Goal: Task Accomplishment & Management: Use online tool/utility

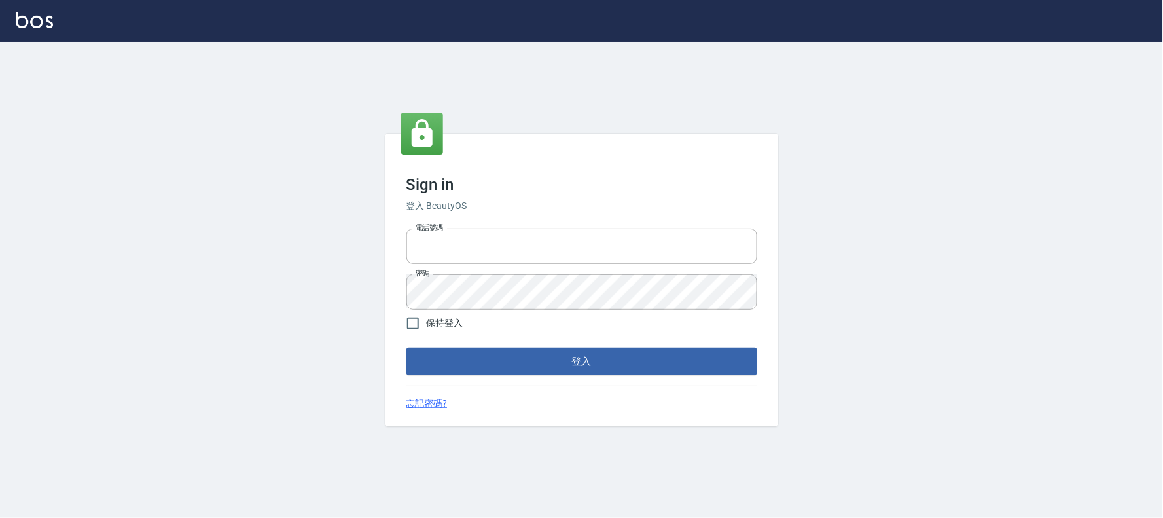
type input "032805930"
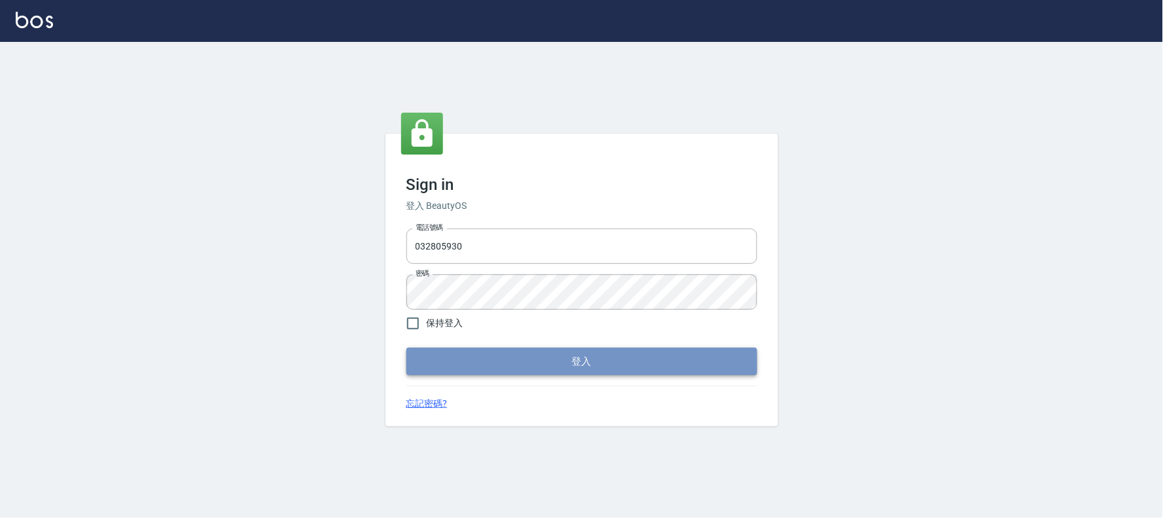
click at [725, 365] on button "登入" at bounding box center [582, 361] width 351 height 27
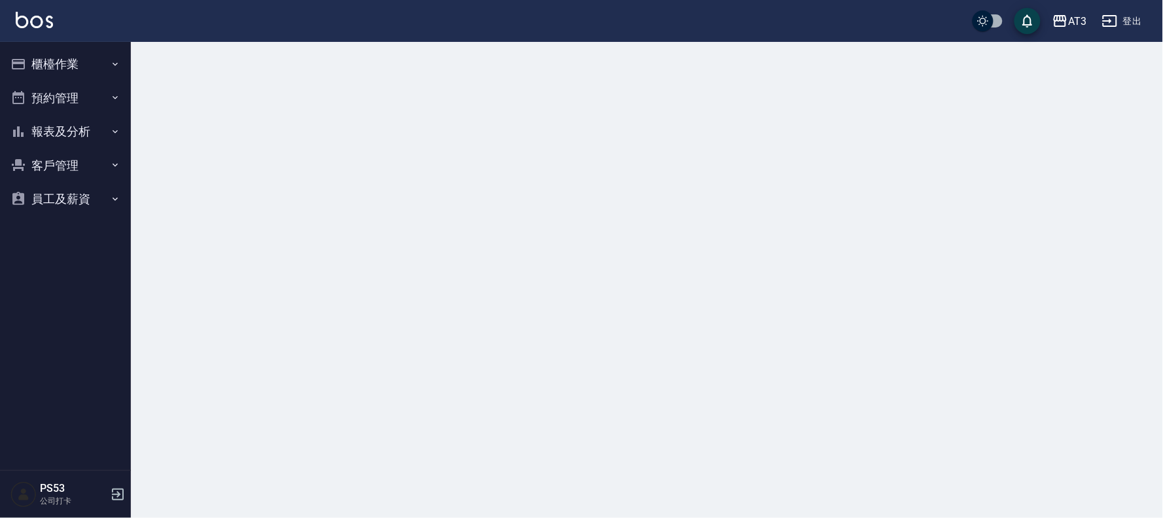
click at [74, 75] on button "櫃檯作業" at bounding box center [65, 64] width 120 height 34
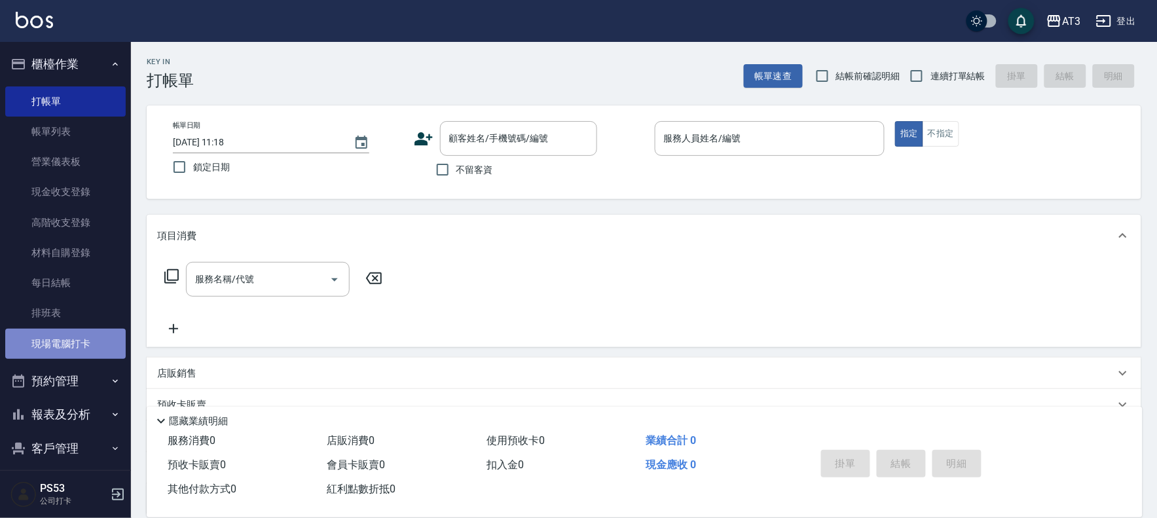
click at [82, 332] on link "現場電腦打卡" at bounding box center [65, 344] width 120 height 30
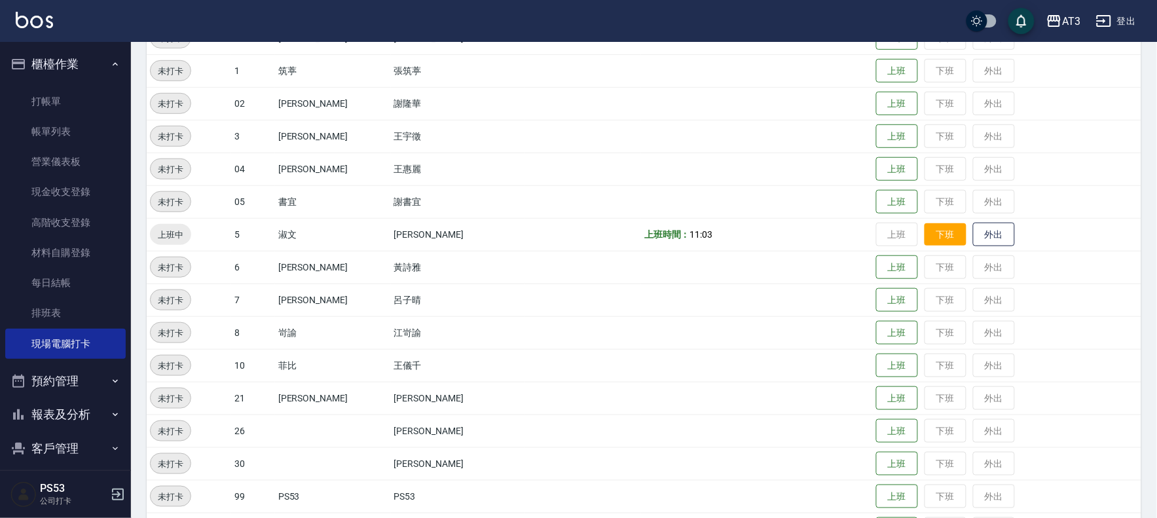
scroll to position [430, 0]
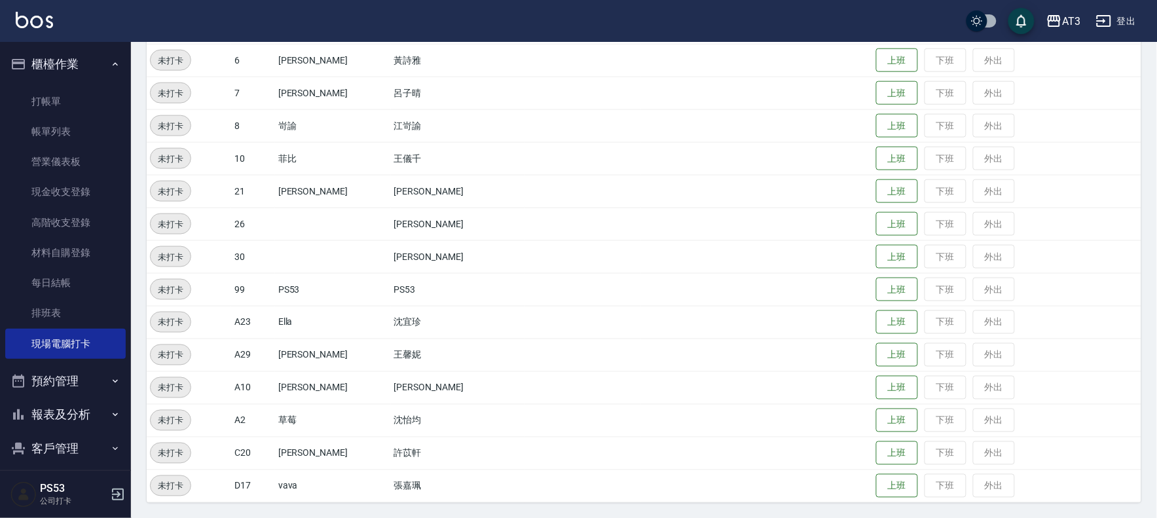
drag, startPoint x: 887, startPoint y: 147, endPoint x: 535, endPoint y: 198, distance: 355.2
click at [540, 200] on tbody "未打卡 01 承翰 [PERSON_NAME] 上班 下班 外出 未打卡 01 [PERSON_NAME] 上班 下班 外出 未打卡 1 筑葶 張筑葶 上班 …" at bounding box center [644, 142] width 995 height 720
click at [876, 151] on button "上班" at bounding box center [897, 158] width 42 height 23
click at [876, 93] on button "上班" at bounding box center [897, 93] width 42 height 23
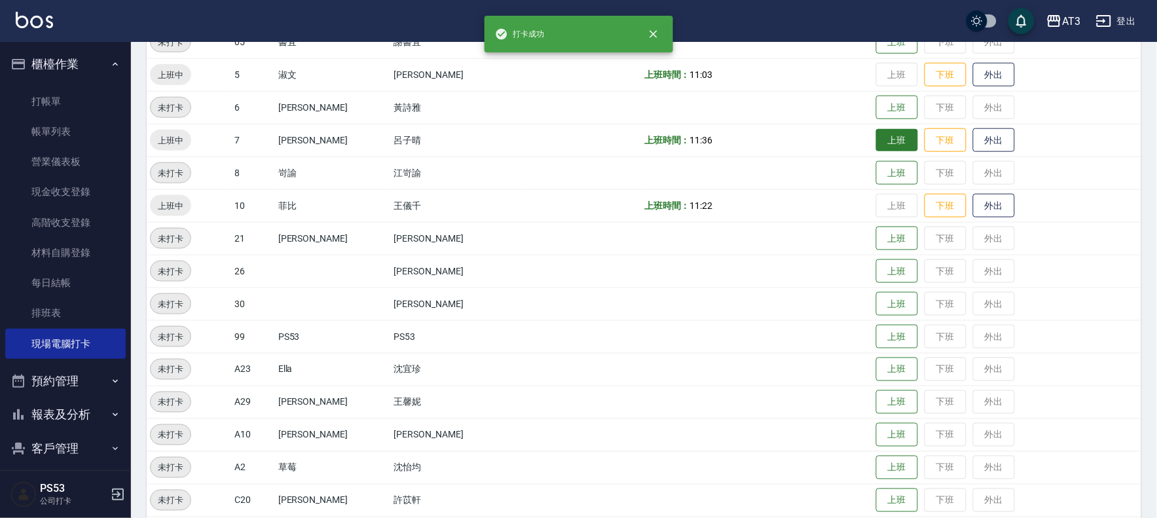
scroll to position [357, 0]
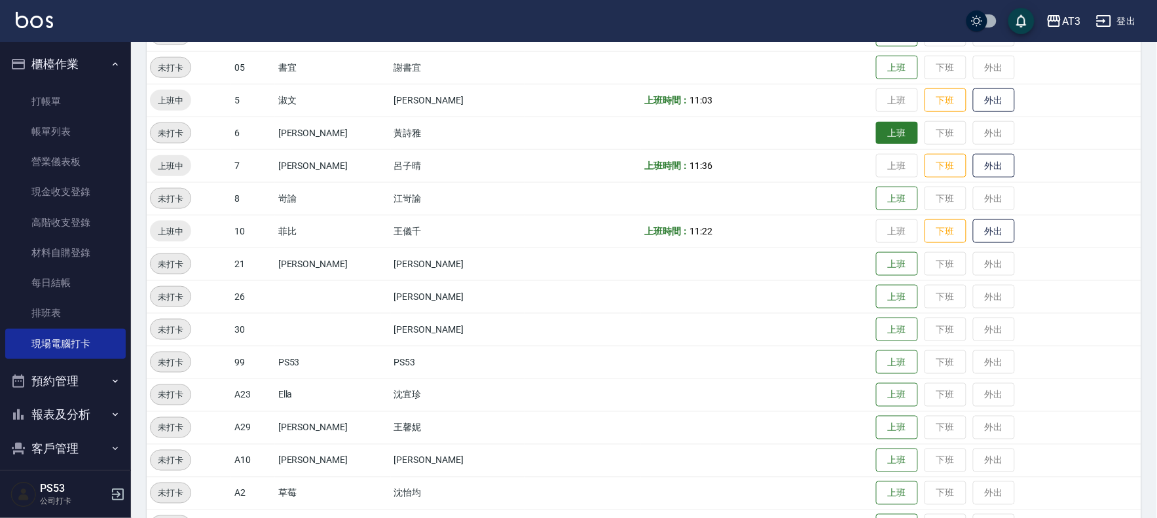
click at [881, 127] on button "上班" at bounding box center [897, 133] width 42 height 23
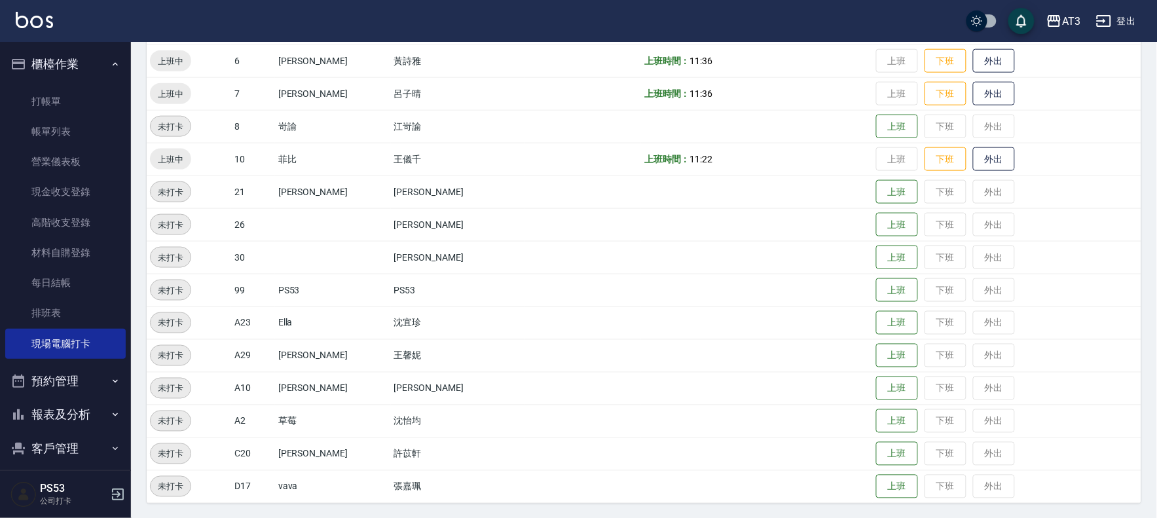
scroll to position [430, 0]
click at [879, 194] on button "上班" at bounding box center [897, 191] width 42 height 23
